Goal: Navigation & Orientation: Find specific page/section

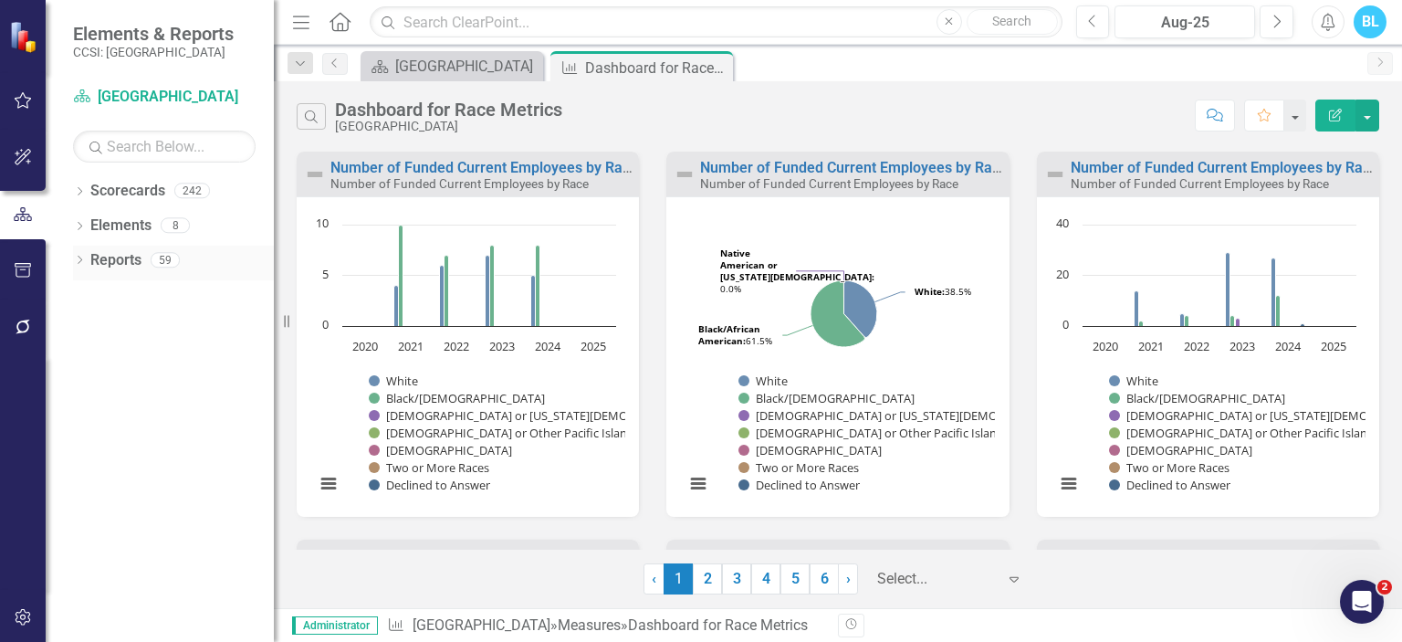
click at [87, 256] on div "Dropdown Reports 59" at bounding box center [173, 263] width 201 height 35
click at [73, 265] on icon "Dropdown" at bounding box center [79, 261] width 13 height 10
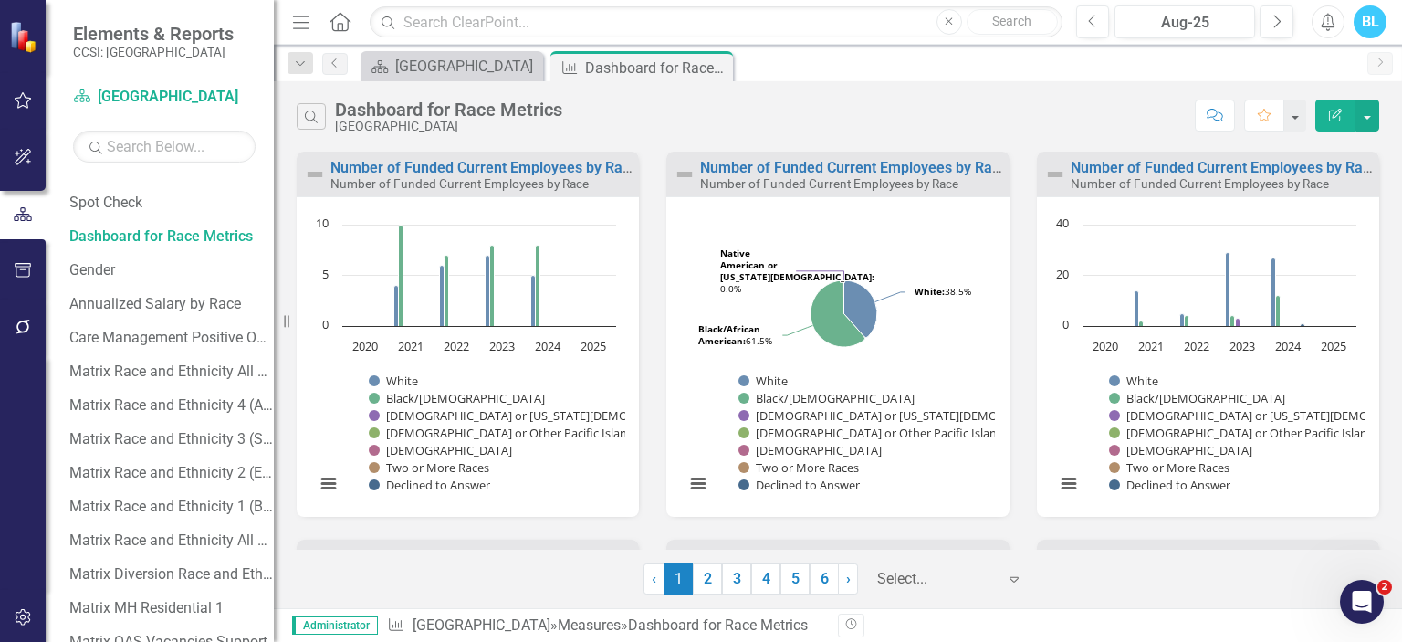
scroll to position [331, 0]
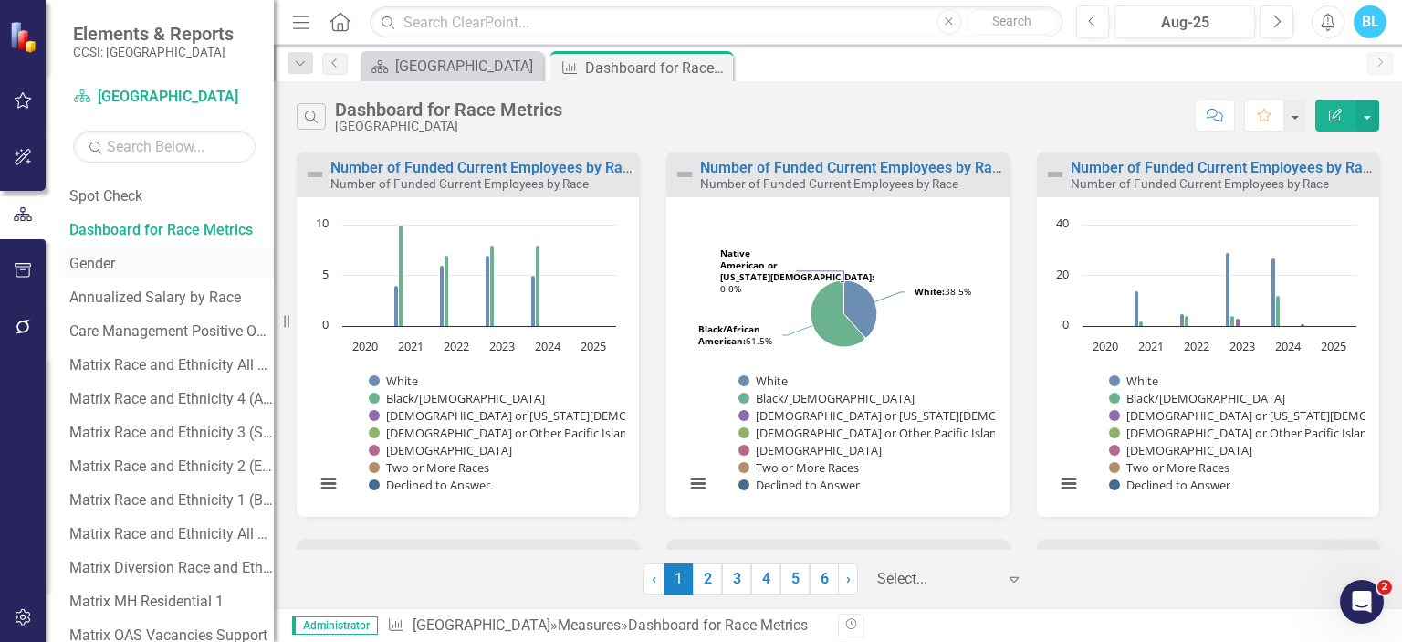
click at [127, 272] on link "Gender" at bounding box center [169, 263] width 209 height 29
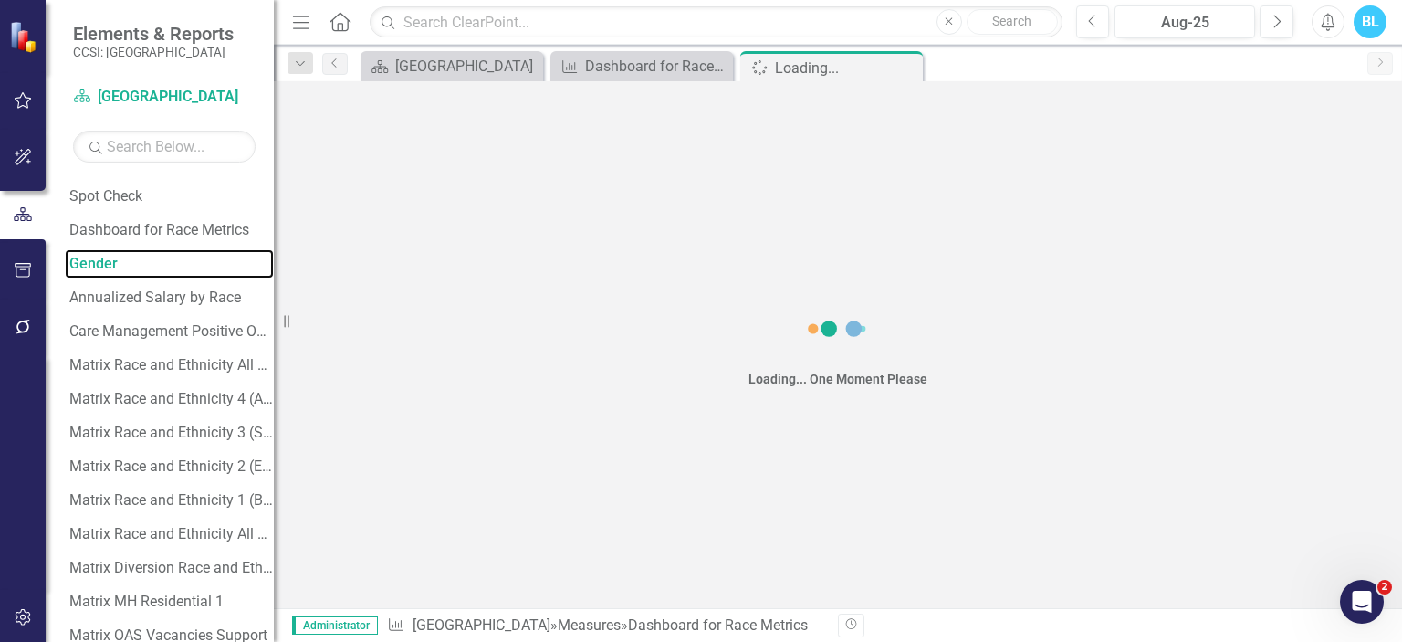
scroll to position [69, 0]
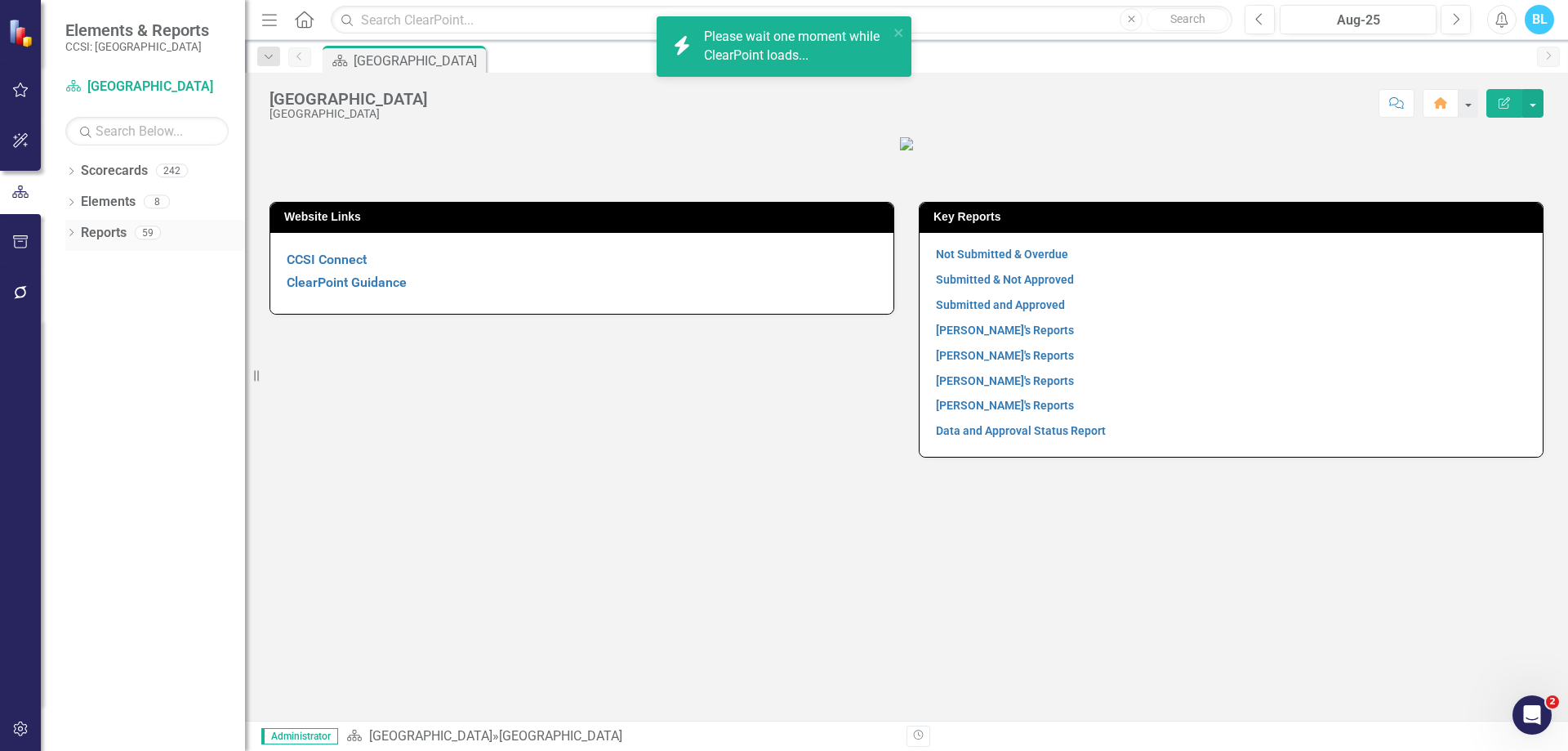
click at [70, 232] on icon "Dropdown" at bounding box center [71, 234] width 12 height 9
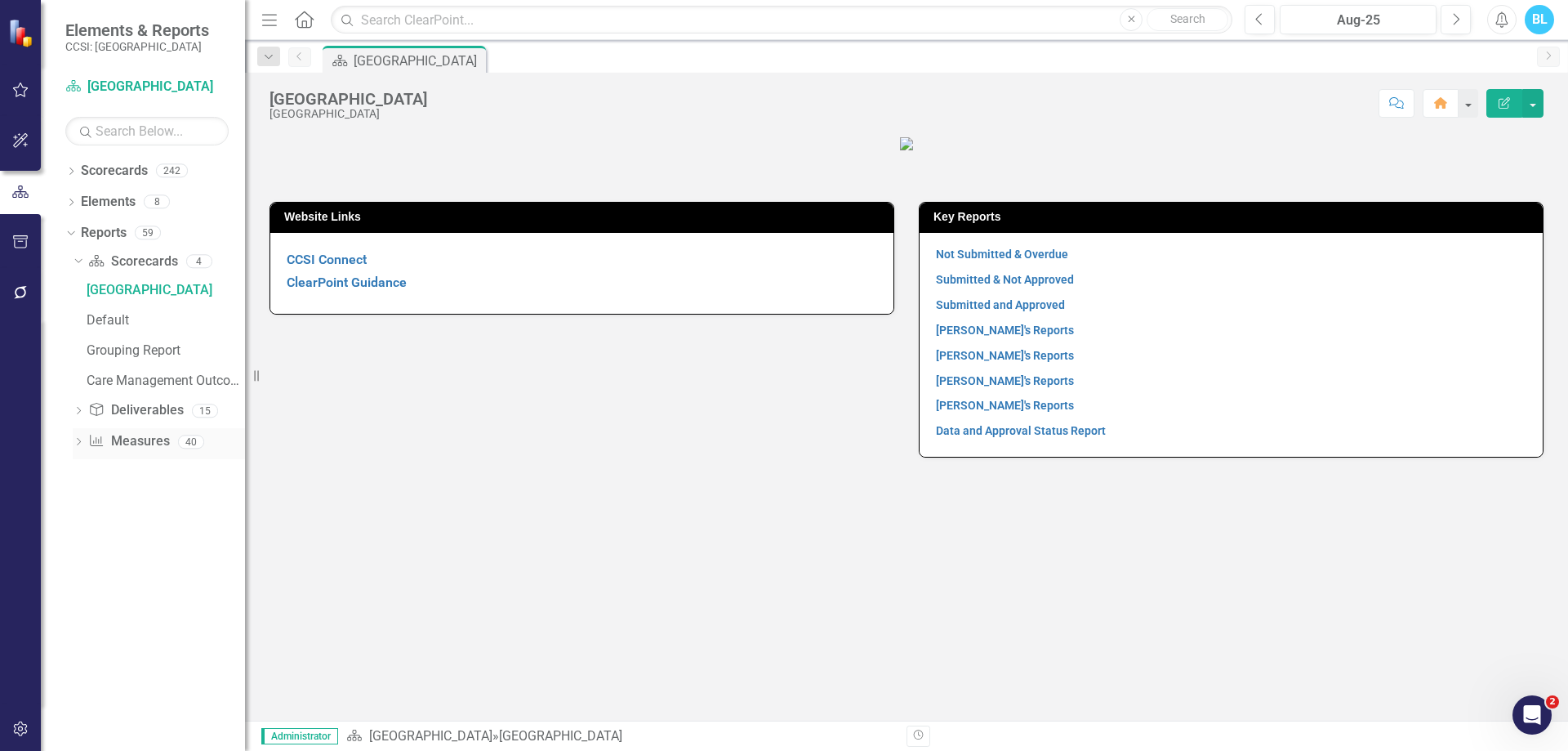
click at [77, 437] on div "Dropdown" at bounding box center [78, 444] width 12 height 14
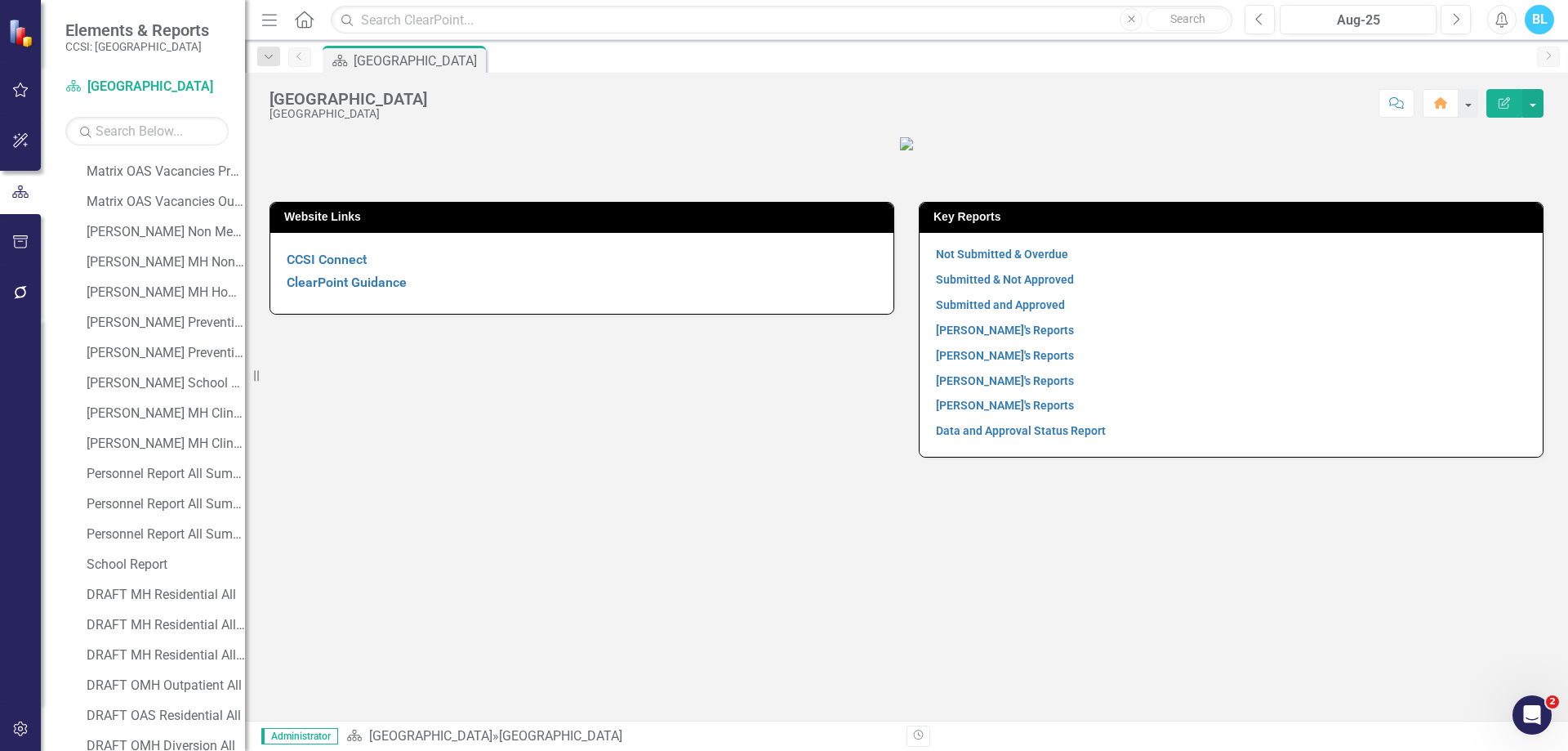
scroll to position [821, 0]
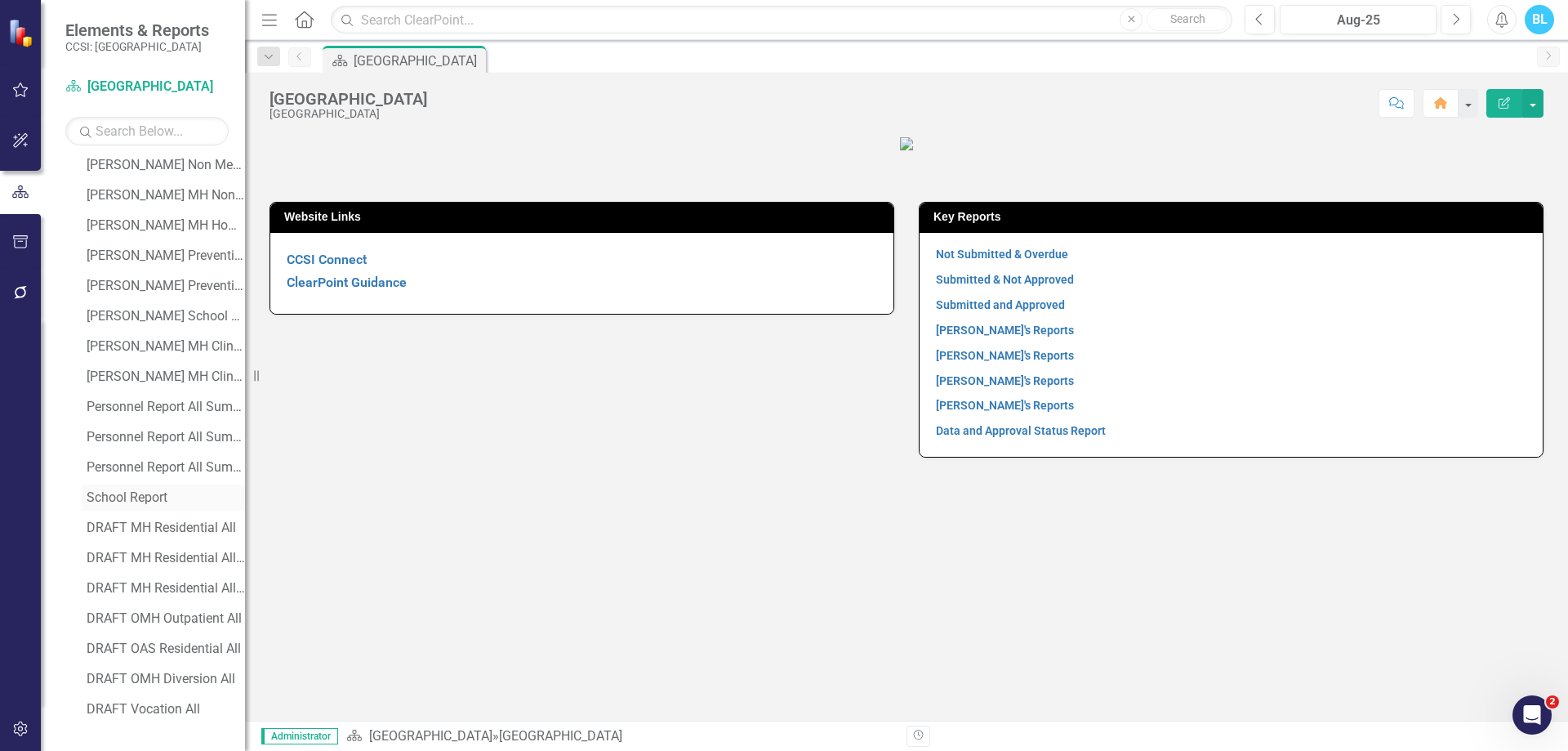
click at [147, 499] on div "School Report" at bounding box center [166, 498] width 158 height 14
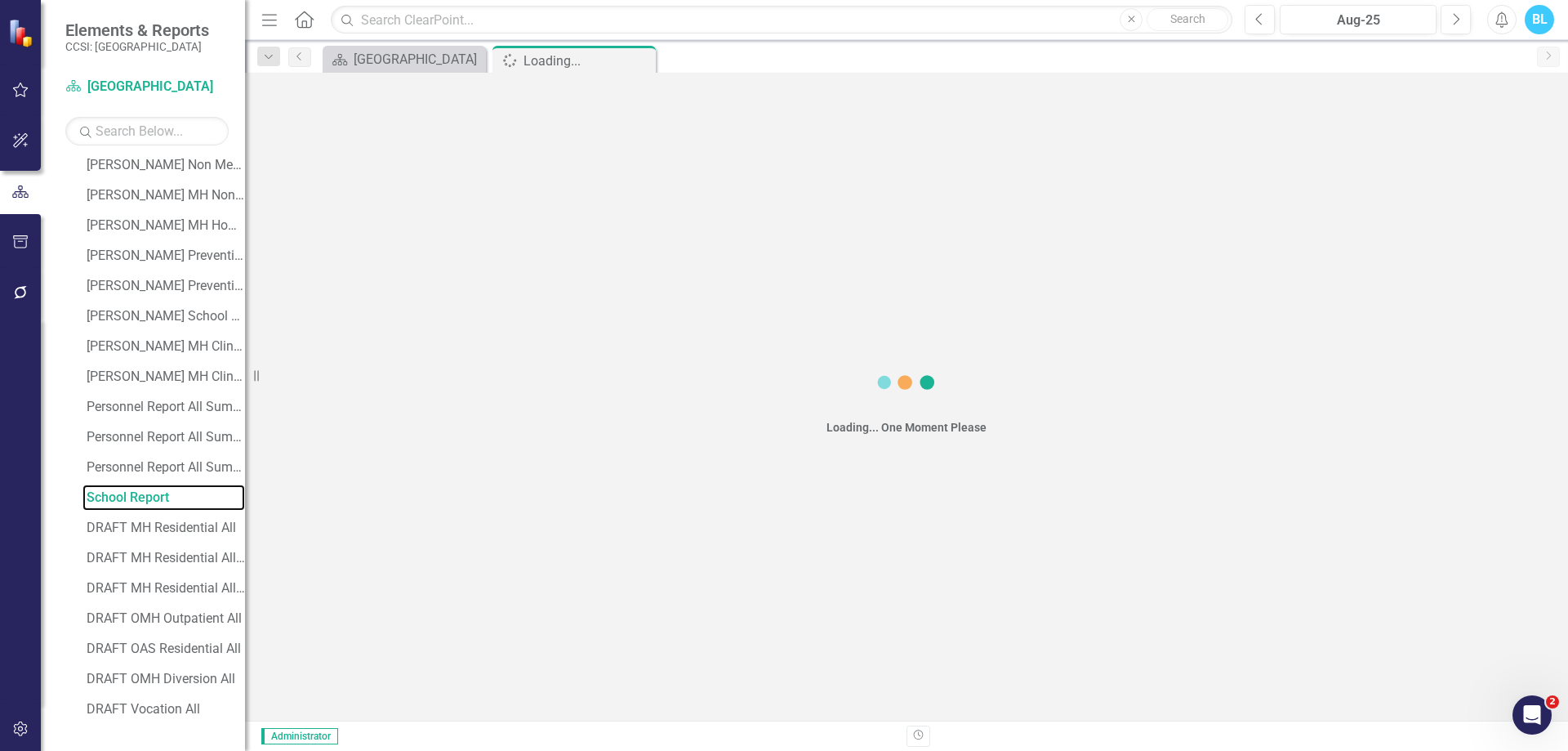
scroll to position [581, 0]
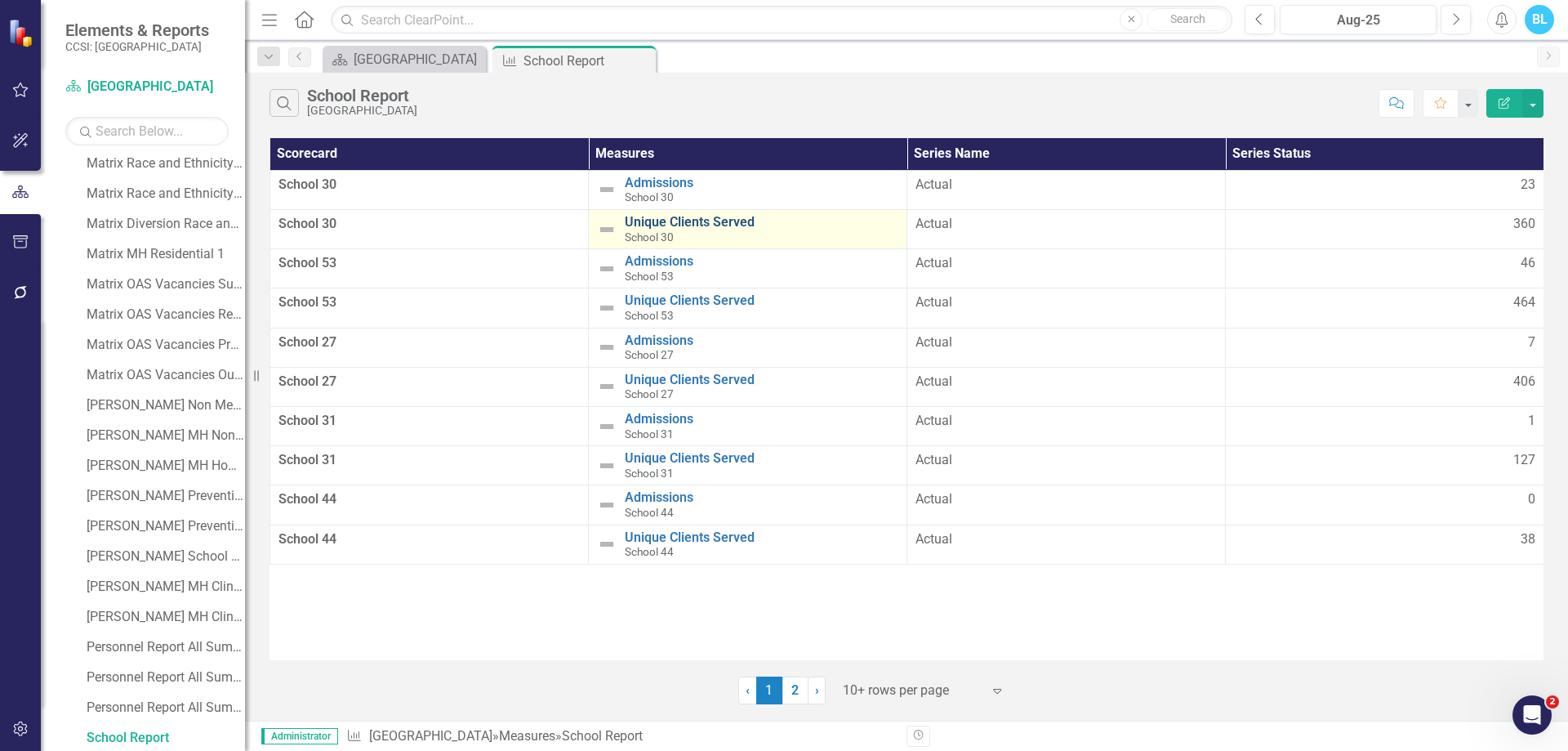
click at [727, 223] on link "Unique Clients Served" at bounding box center [762, 222] width 274 height 14
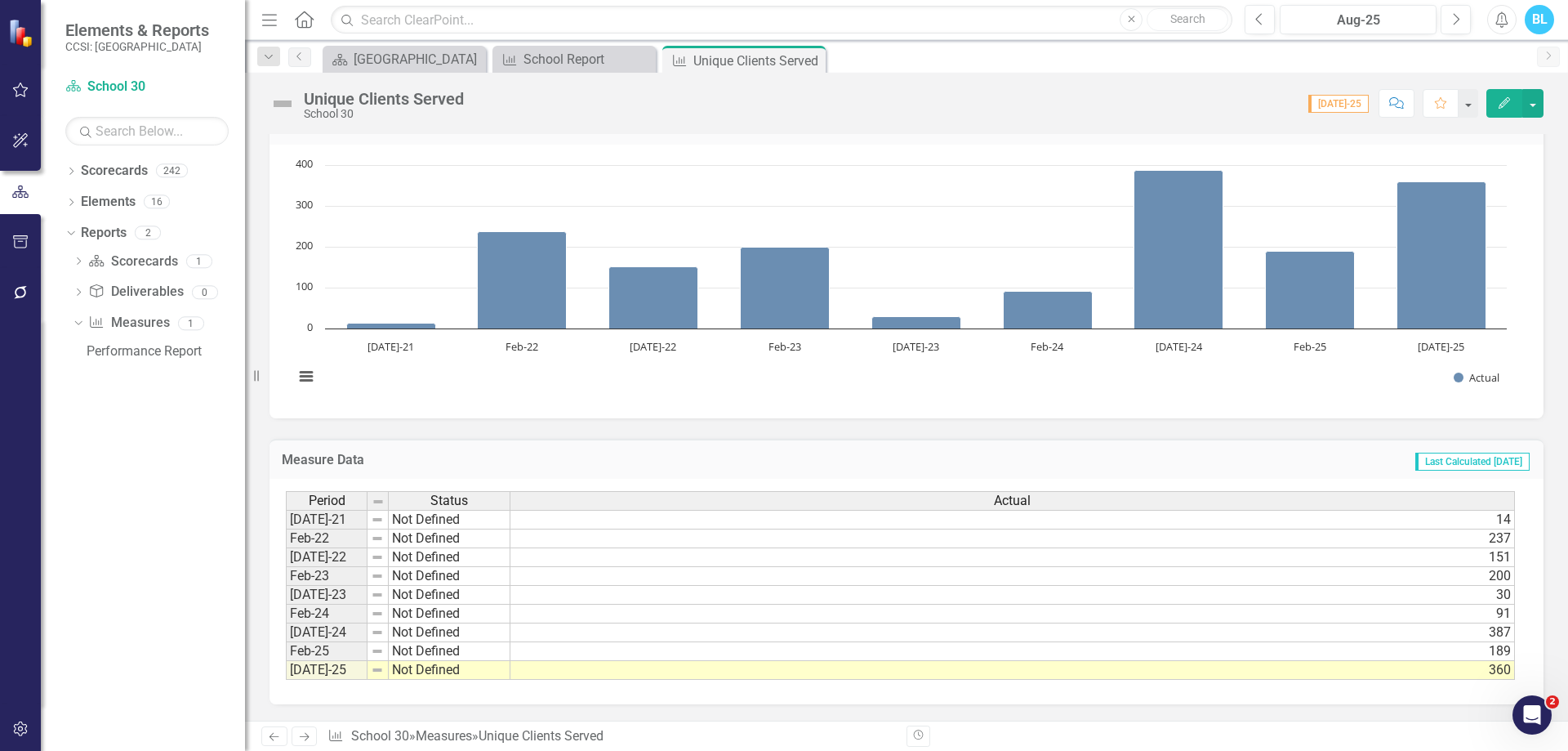
scroll to position [135, 0]
click at [71, 175] on icon "Dropdown" at bounding box center [71, 173] width 12 height 9
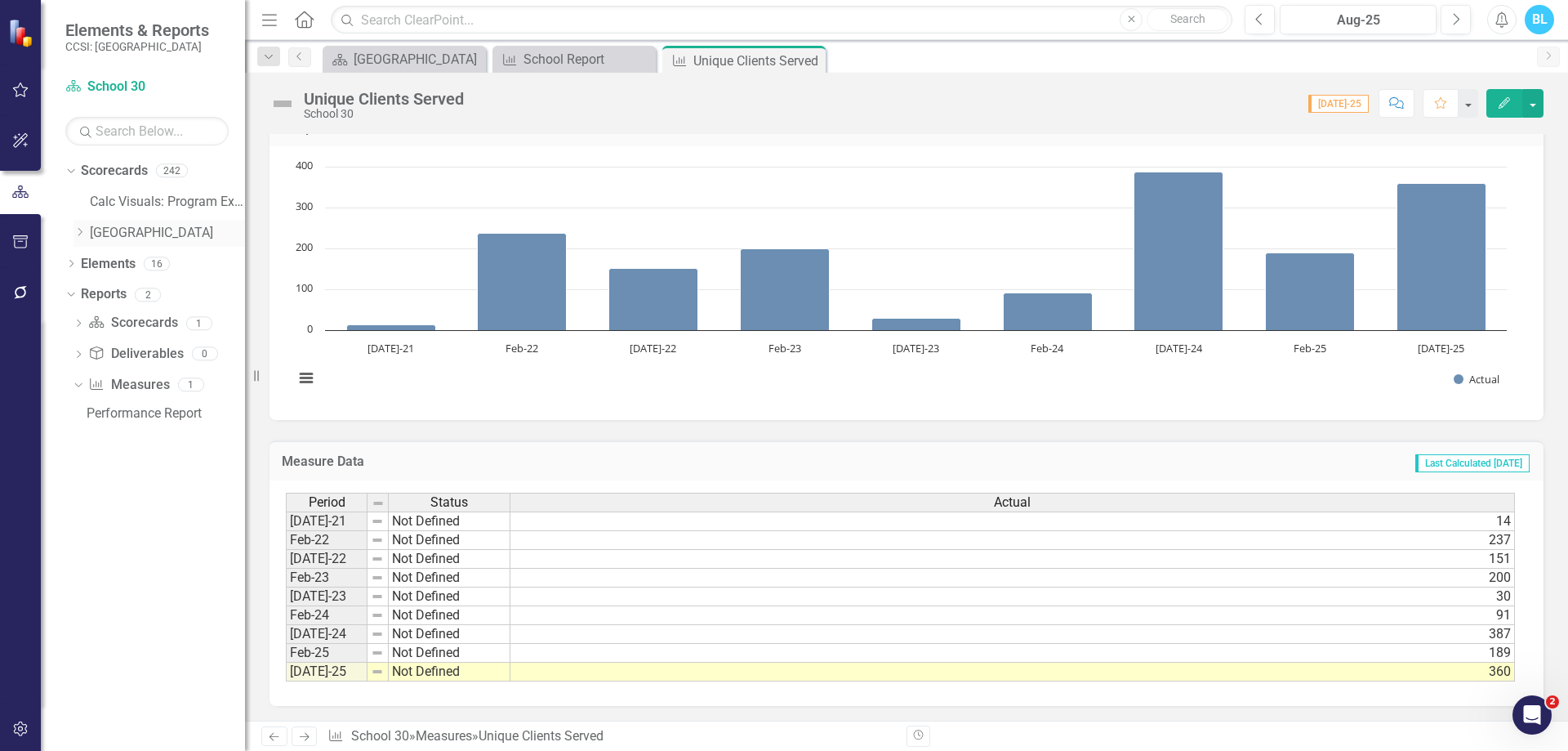
click at [107, 228] on link "[GEOGRAPHIC_DATA]" at bounding box center [166, 233] width 155 height 19
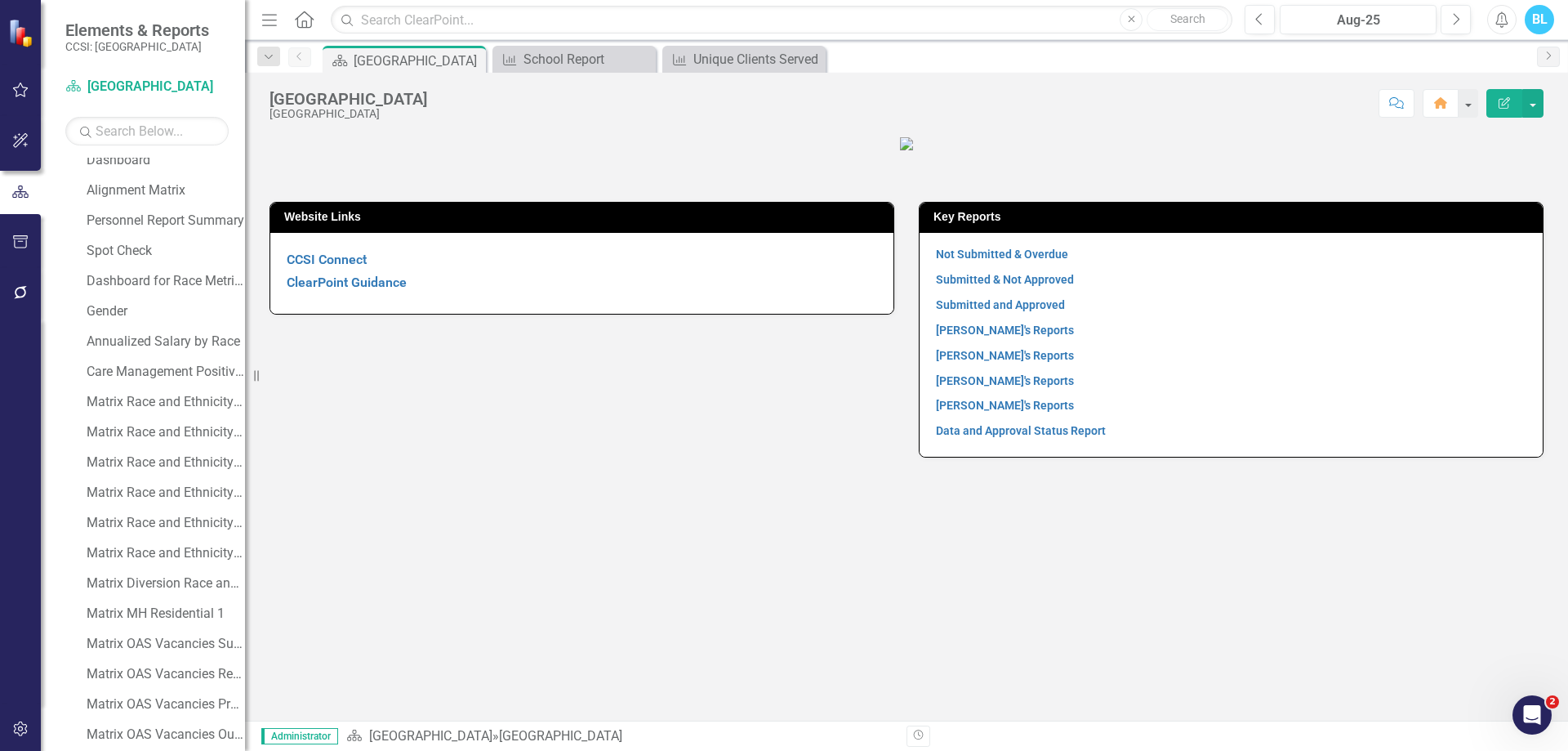
scroll to position [401, 0]
click at [165, 287] on div "Dashboard for Race Metrics" at bounding box center [166, 282] width 158 height 14
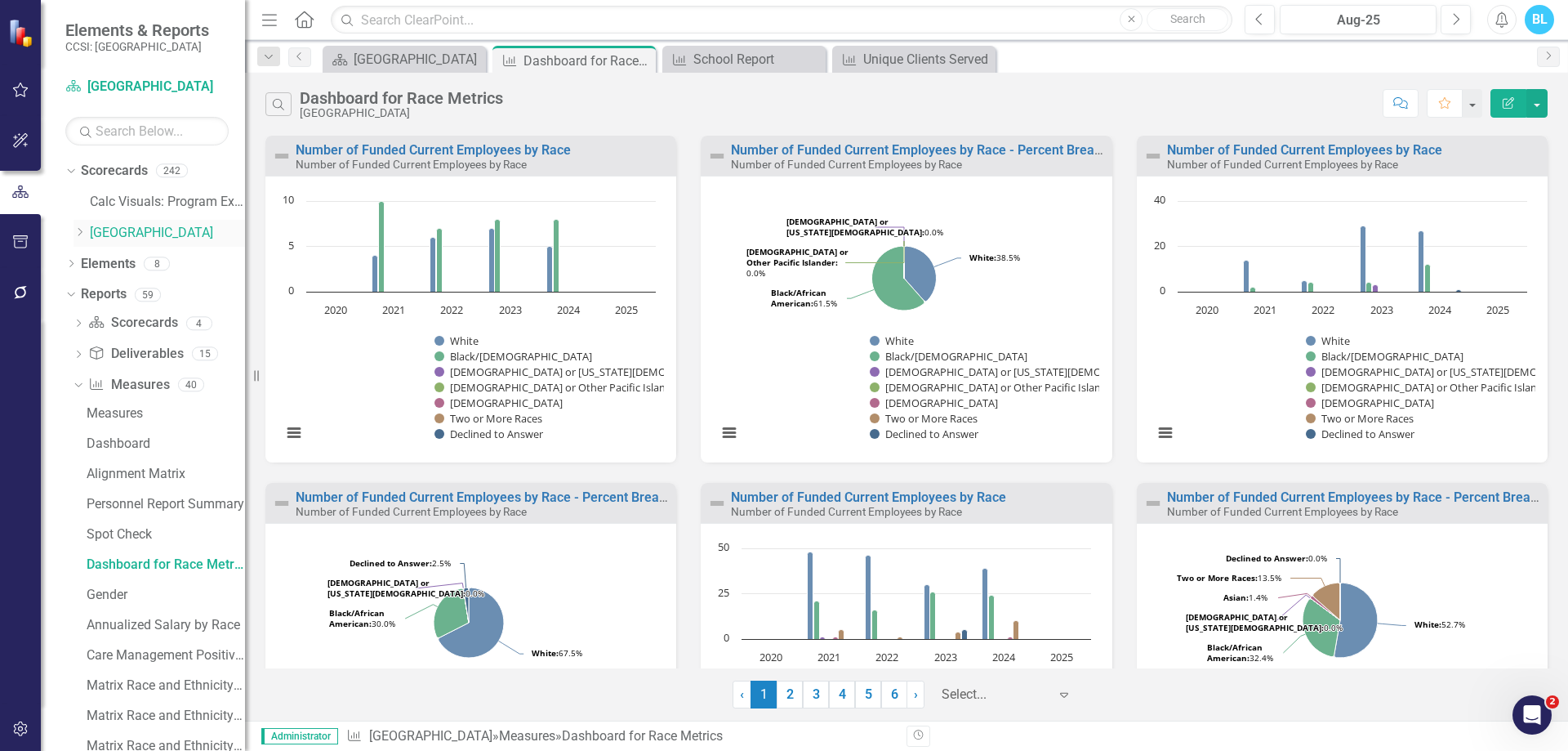
click at [77, 235] on icon "Dropdown" at bounding box center [80, 232] width 13 height 10
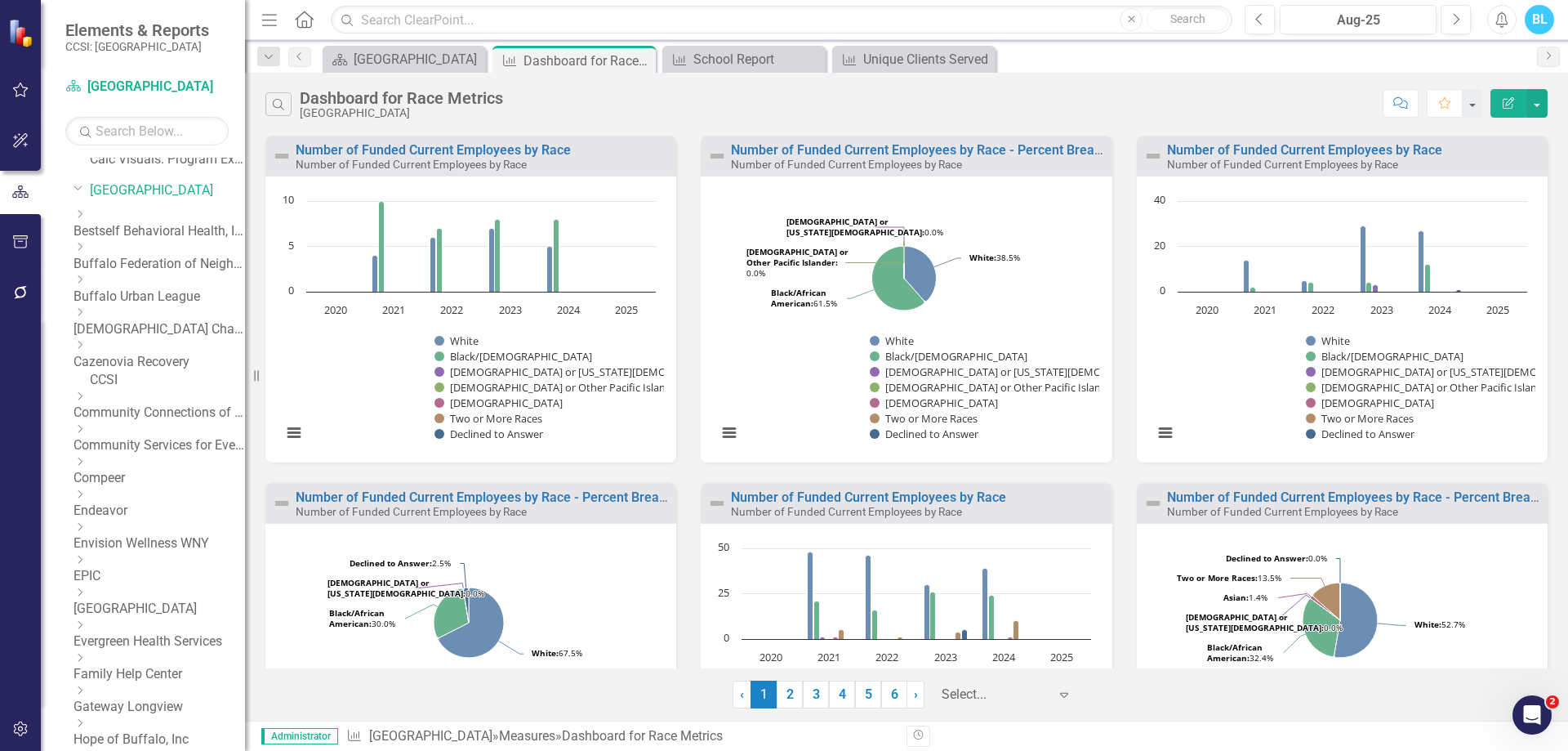
scroll to position [43, 0]
click at [94, 221] on div "Dropdown" at bounding box center [157, 215] width 167 height 14
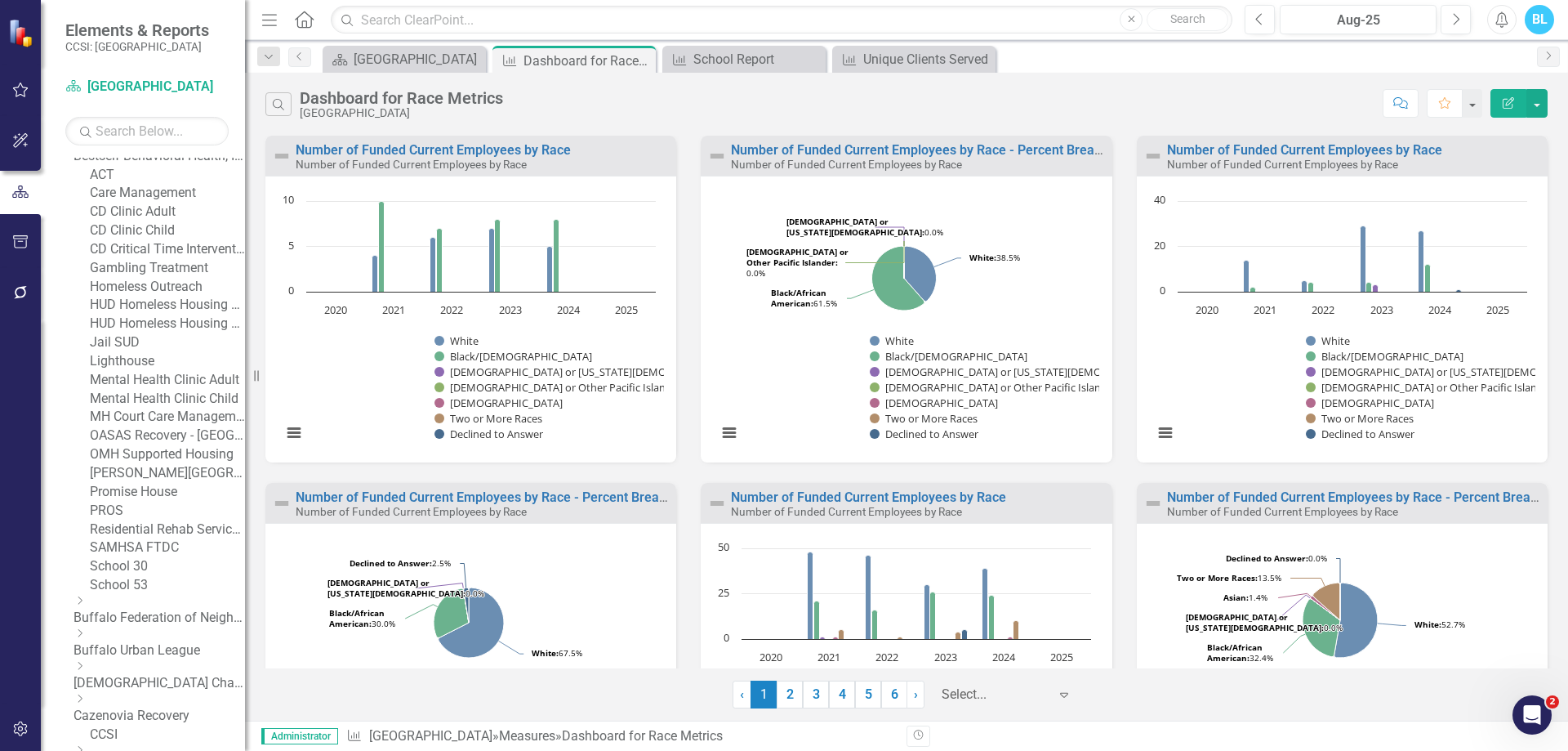
scroll to position [0, 0]
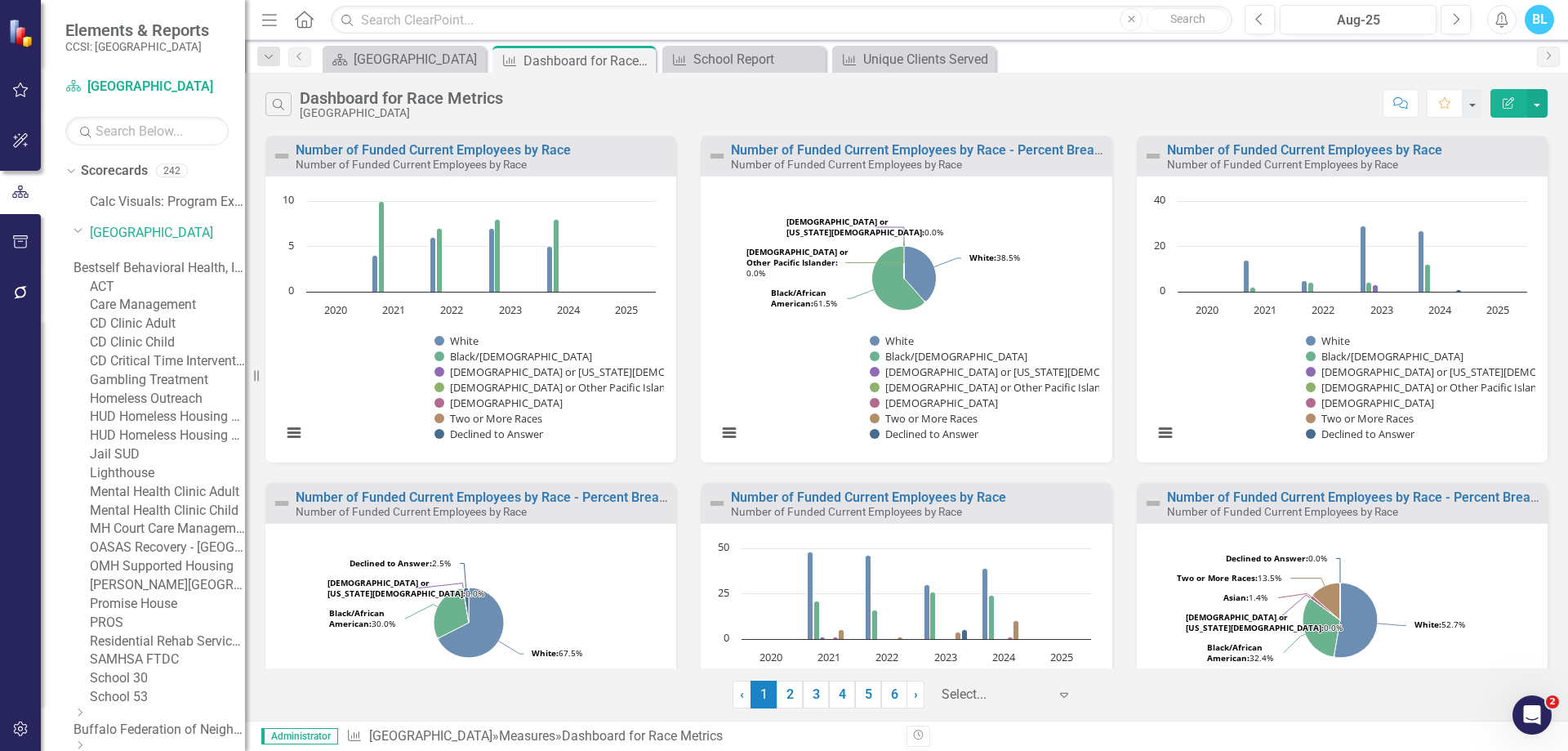
click at [185, 253] on div "Dropdown Bestself Behavioral Health, Inc." at bounding box center [159, 261] width 172 height 33
click at [195, 273] on link "Bestself Behavioral Health, Inc." at bounding box center [159, 268] width 172 height 19
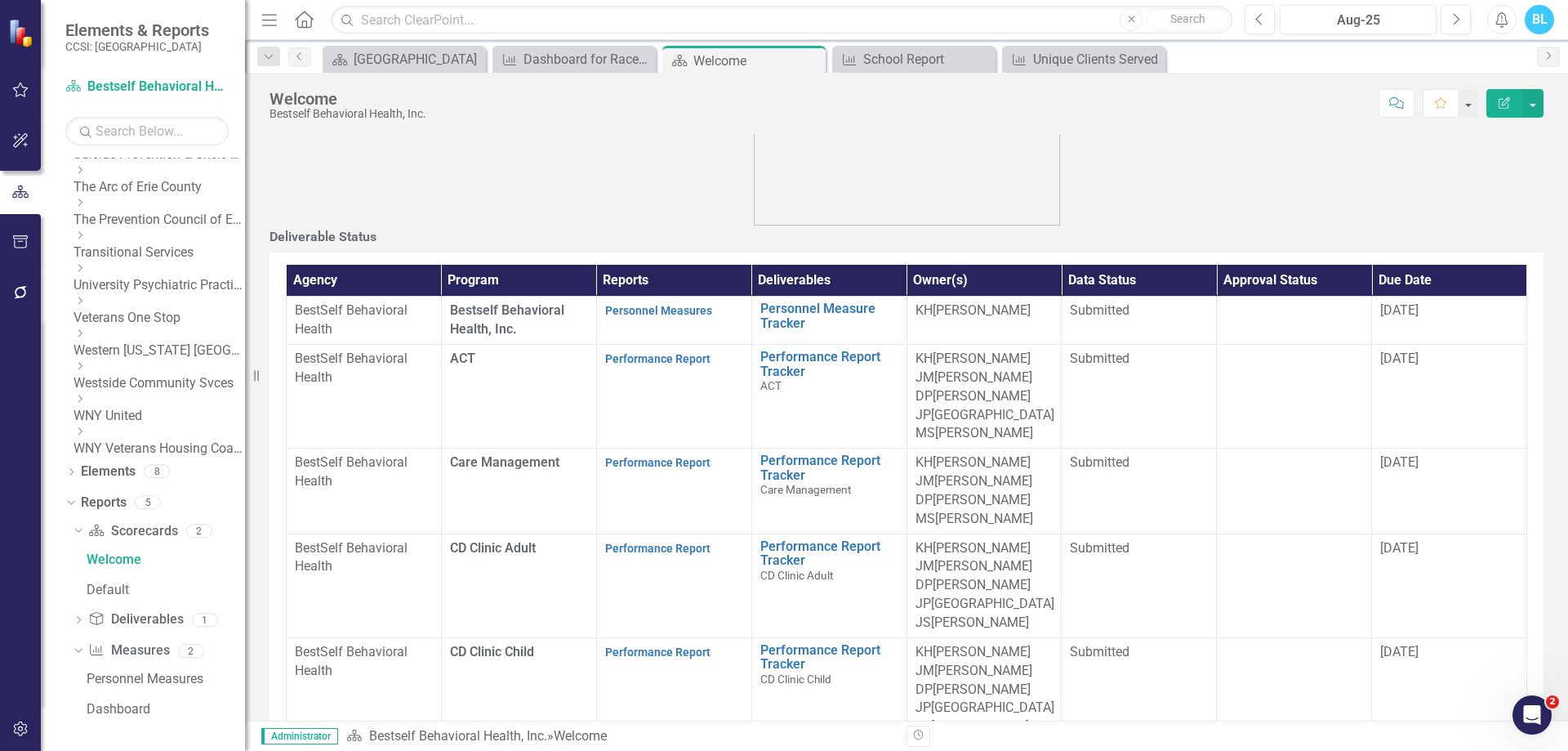
scroll to position [68, 0]
